Goal: Task Accomplishment & Management: Complete application form

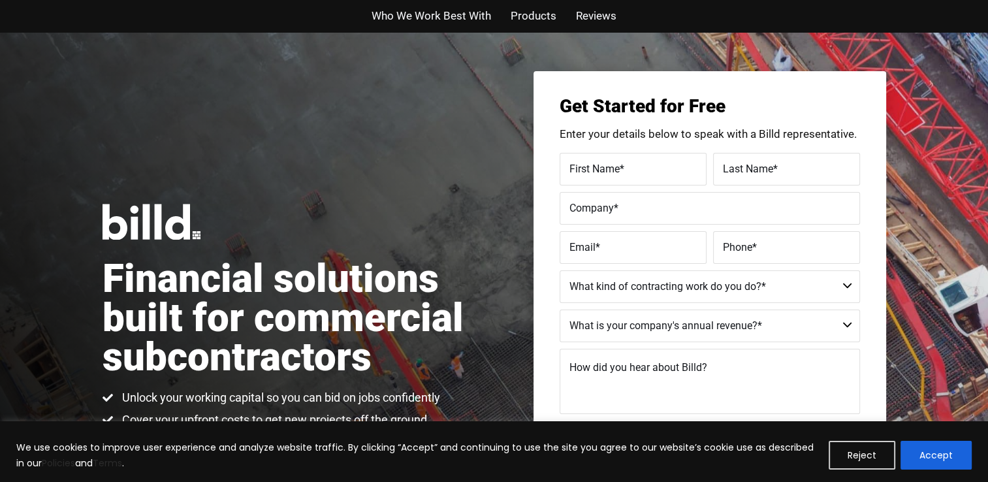
click at [633, 163] on label "First Name *" at bounding box center [632, 168] width 127 height 19
click at [633, 163] on input "First Name *" at bounding box center [633, 169] width 147 height 33
type input "[PERSON_NAME]"
click at [738, 170] on span "Last Name" at bounding box center [748, 168] width 50 height 12
click at [738, 170] on input "Last Name *" at bounding box center [786, 169] width 147 height 33
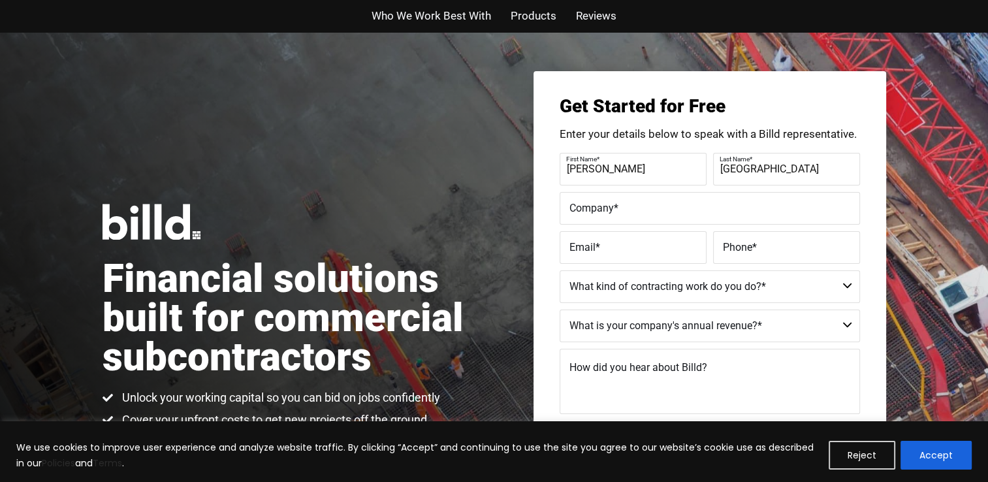
type input "[GEOGRAPHIC_DATA]"
click at [667, 213] on label "Company *" at bounding box center [709, 207] width 281 height 19
click at [667, 213] on input "Company *" at bounding box center [710, 208] width 300 height 33
type input "Umoja Health"
type input "[EMAIL_ADDRESS][DOMAIN_NAME]"
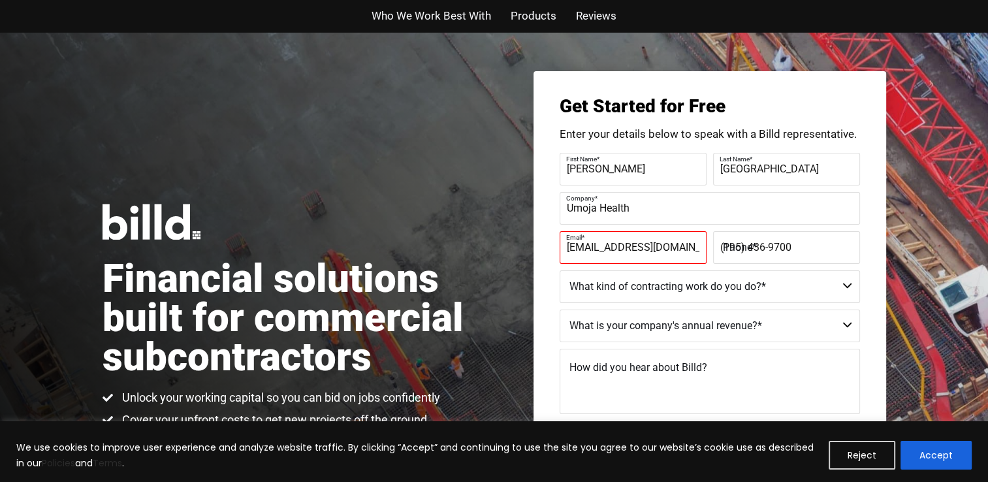
type input "(195) 436-9700"
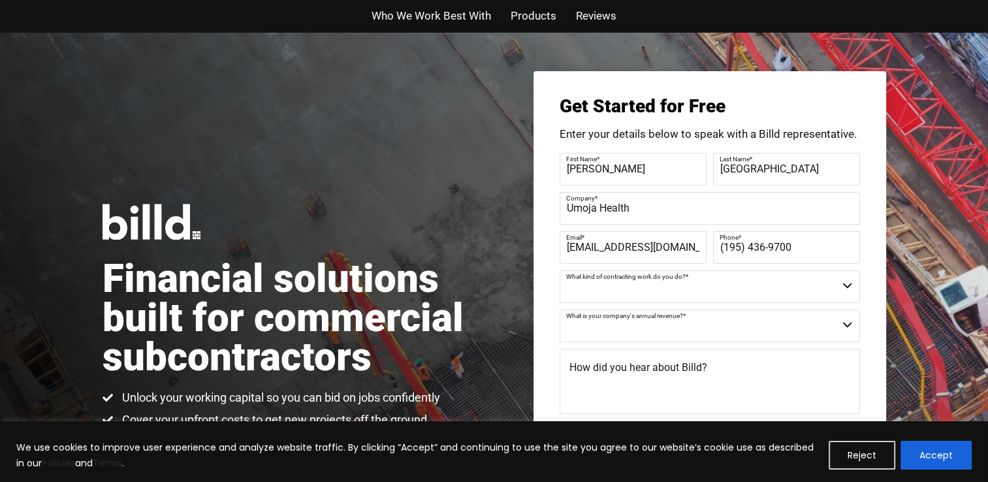
click at [650, 292] on select "Commercial Commercial and Residential Residential Not a Contractor" at bounding box center [710, 286] width 300 height 33
click at [872, 306] on div "Get Started for Free Enter your details below to speak with a Billd representat…" at bounding box center [709, 327] width 353 height 512
